Goal: Transaction & Acquisition: Purchase product/service

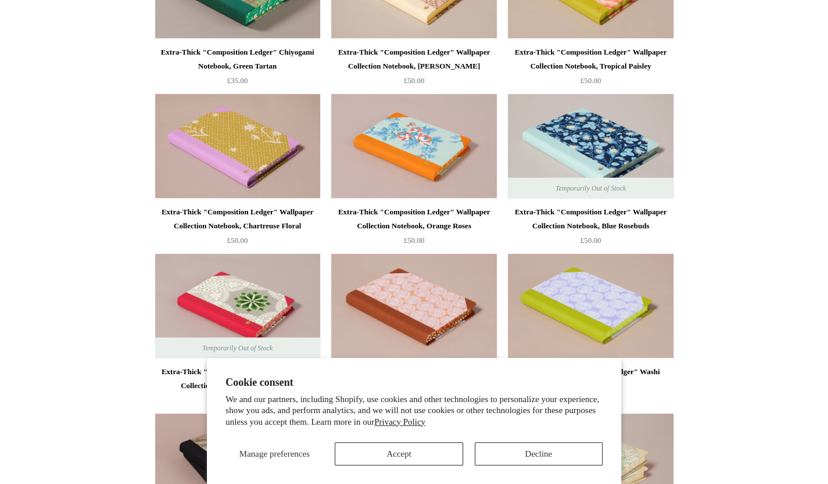
scroll to position [1974, 0]
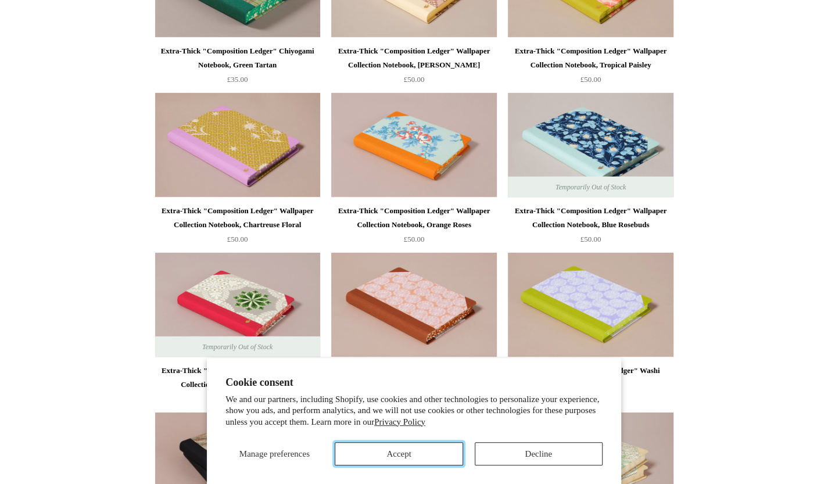
click at [397, 452] on button "Accept" at bounding box center [398, 453] width 128 height 23
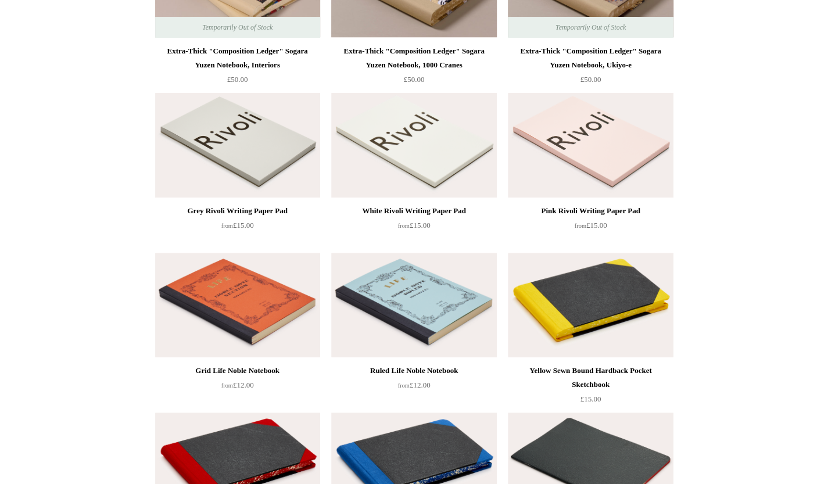
scroll to position [2846, 0]
